Goal: Information Seeking & Learning: Learn about a topic

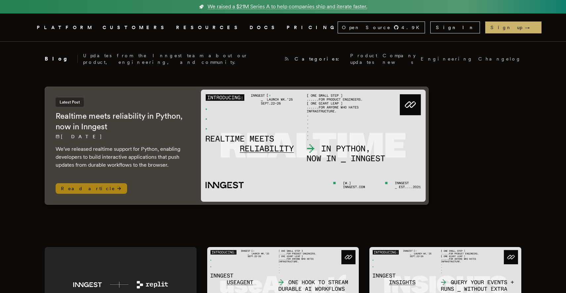
click at [164, 112] on h2 "Realtime meets reliability in Python, now in Inngest" at bounding box center [122, 121] width 132 height 21
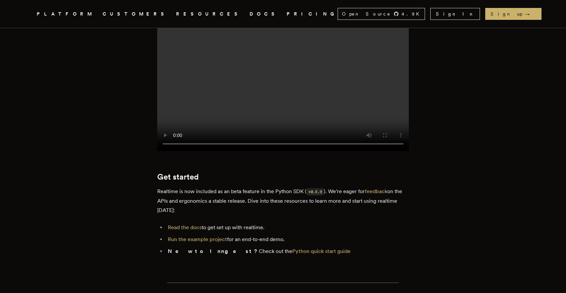
scroll to position [998, 0]
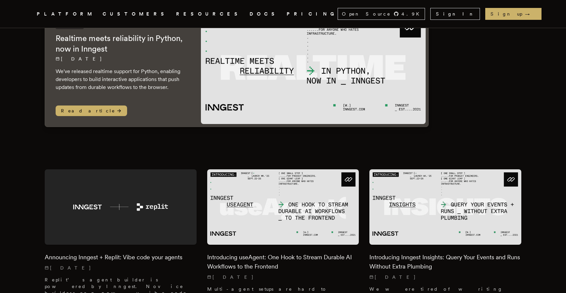
scroll to position [104, 0]
